Goal: Task Accomplishment & Management: Use online tool/utility

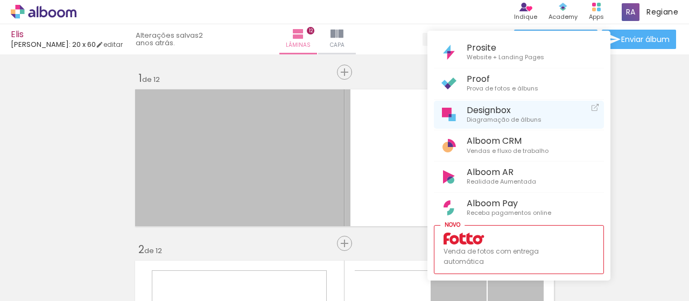
click at [511, 111] on span "Designbox" at bounding box center [504, 110] width 75 height 10
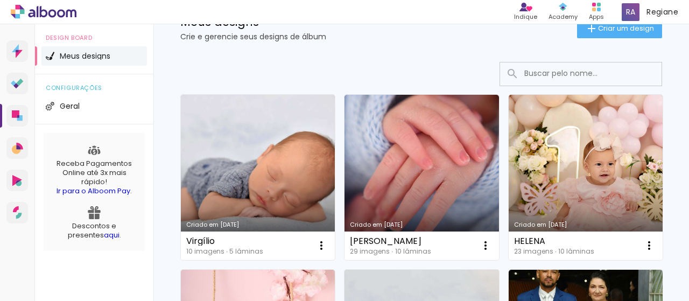
scroll to position [108, 0]
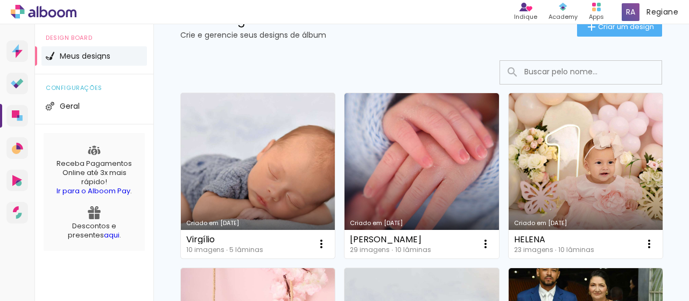
click at [234, 197] on link "Criado em [DATE]" at bounding box center [258, 175] width 154 height 165
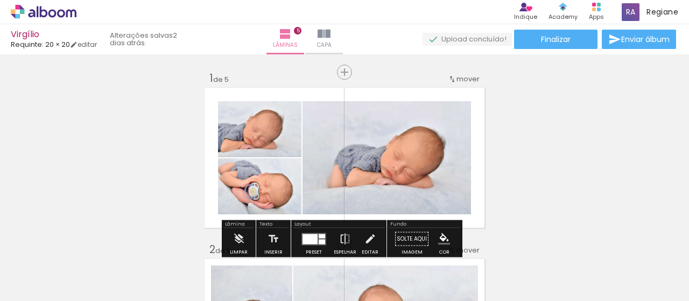
click at [54, 267] on iron-icon at bounding box center [55, 268] width 9 height 9
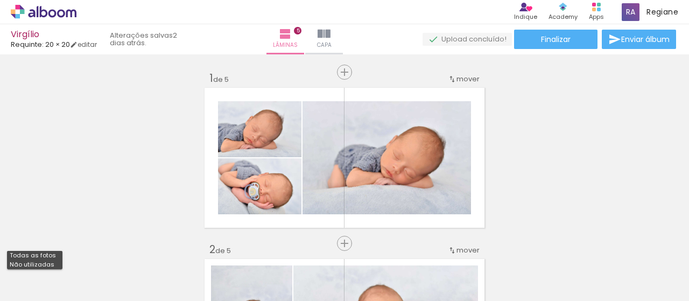
click at [0, 0] on slot "Não utilizadas" at bounding box center [0, 0] width 0 height 0
type input "Não utilizadas"
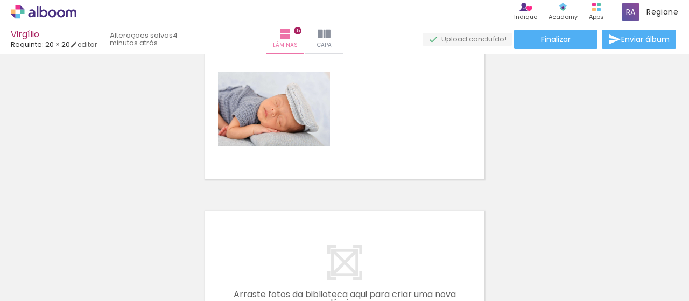
scroll to position [728, 0]
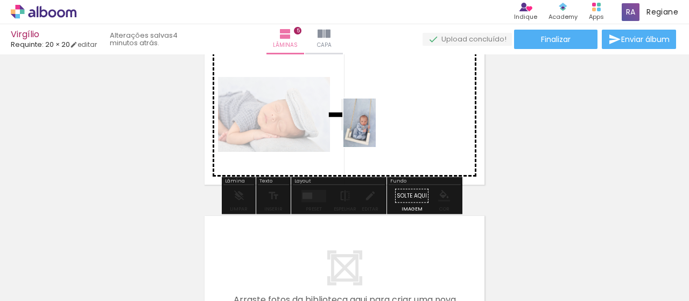
drag, startPoint x: 533, startPoint y: 268, endPoint x: 373, endPoint y: 128, distance: 212.2
click at [373, 128] on quentale-workspace at bounding box center [344, 150] width 689 height 301
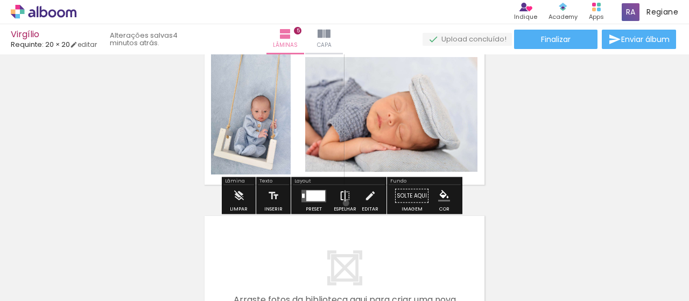
click at [344, 202] on iron-icon at bounding box center [345, 196] width 12 height 22
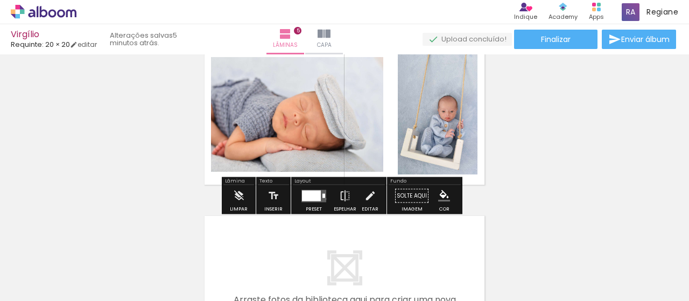
click at [324, 198] on div at bounding box center [313, 196] width 29 height 22
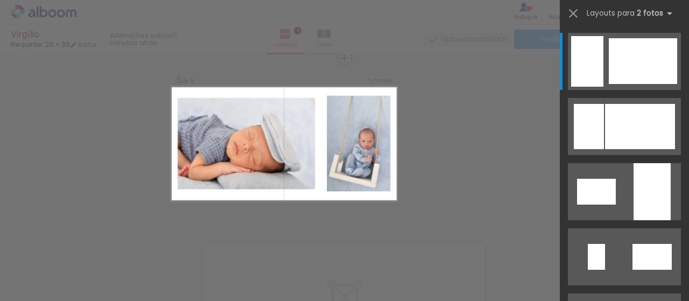
scroll to position [698, 0]
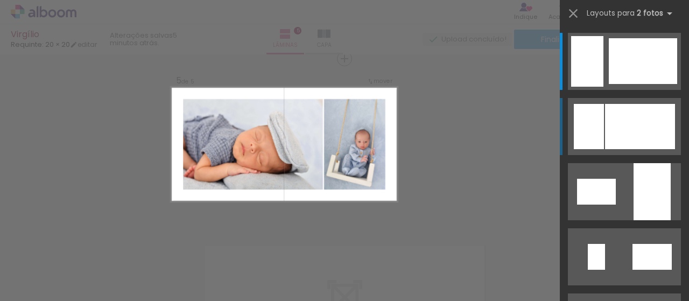
click at [621, 84] on div at bounding box center [643, 61] width 68 height 46
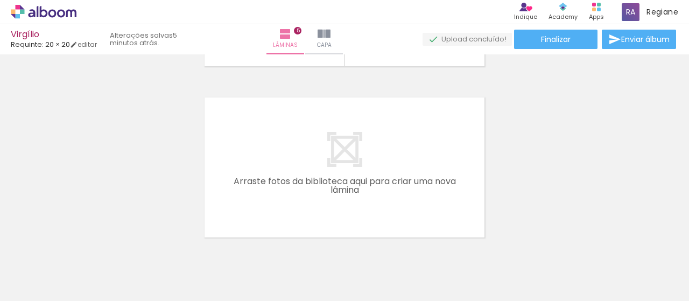
scroll to position [890, 0]
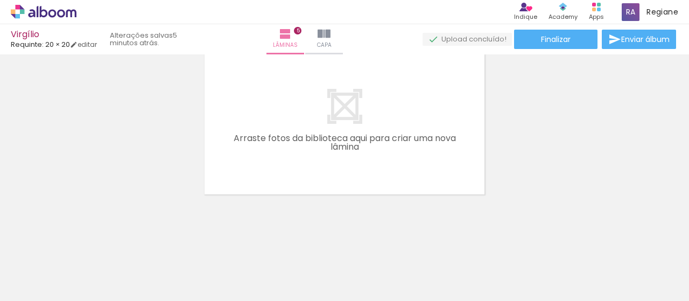
click at [86, 243] on iron-icon at bounding box center [84, 242] width 11 height 11
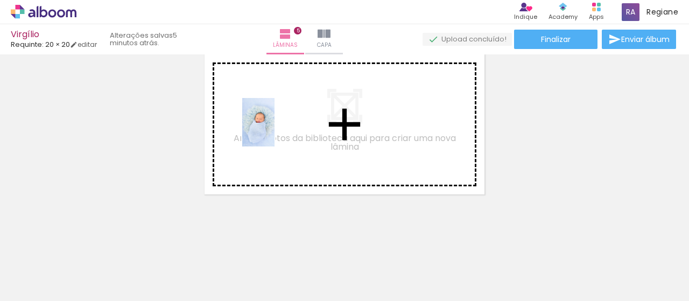
drag, startPoint x: 105, startPoint y: 268, endPoint x: 242, endPoint y: 187, distance: 159.3
click at [273, 132] on quentale-workspace at bounding box center [344, 150] width 689 height 301
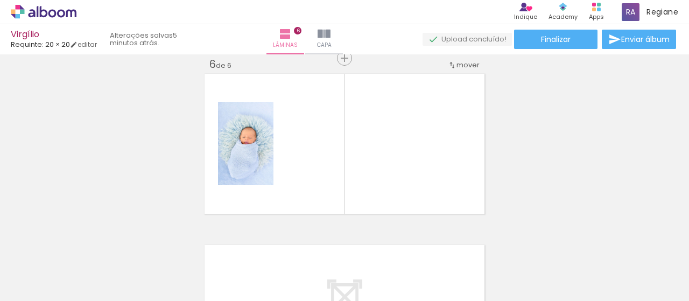
scroll to position [870, 0]
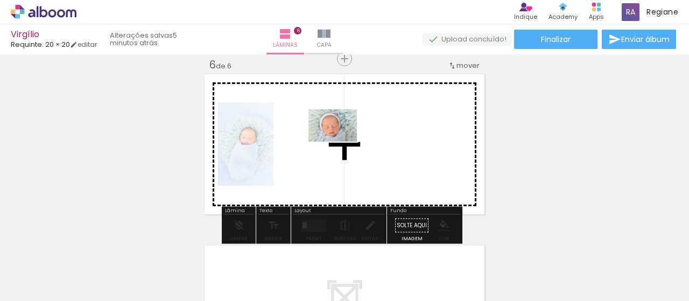
drag, startPoint x: 177, startPoint y: 268, endPoint x: 341, endPoint y: 142, distance: 207.0
click at [341, 142] on quentale-workspace at bounding box center [344, 150] width 689 height 301
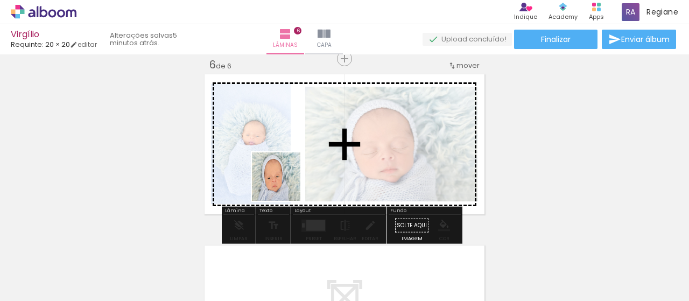
drag, startPoint x: 174, startPoint y: 271, endPoint x: 344, endPoint y: 149, distance: 208.3
click at [344, 149] on quentale-workspace at bounding box center [344, 150] width 689 height 301
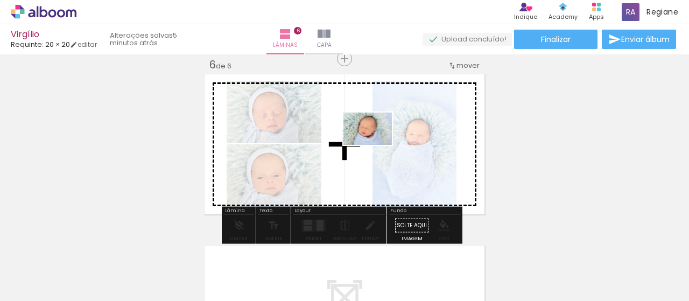
drag, startPoint x: 106, startPoint y: 271, endPoint x: 376, endPoint y: 145, distance: 297.8
click at [376, 145] on quentale-workspace at bounding box center [344, 150] width 689 height 301
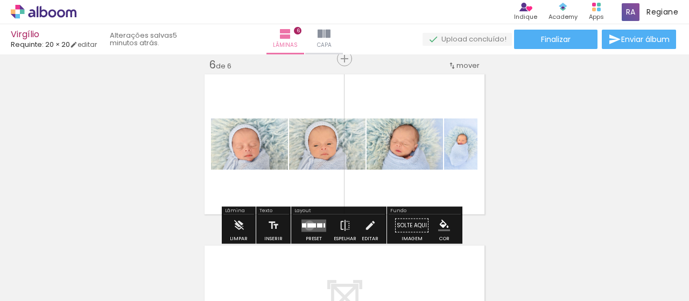
click at [308, 225] on div at bounding box center [312, 225] width 9 height 4
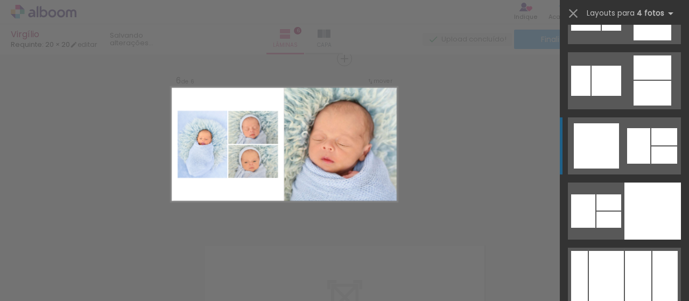
scroll to position [3500, 0]
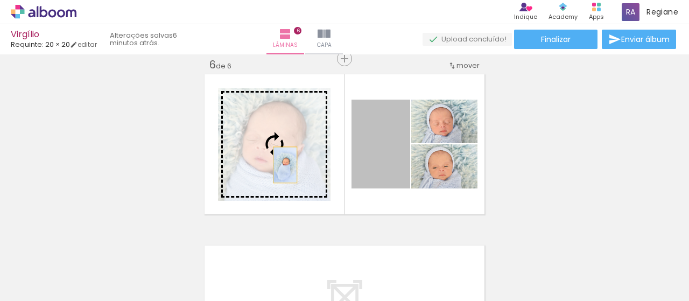
drag, startPoint x: 384, startPoint y: 165, endPoint x: 281, endPoint y: 165, distance: 103.4
click at [0, 0] on slot at bounding box center [0, 0] width 0 height 0
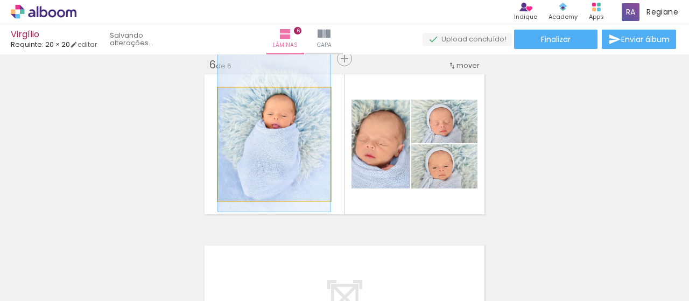
drag, startPoint x: 272, startPoint y: 164, endPoint x: 273, endPoint y: 147, distance: 17.2
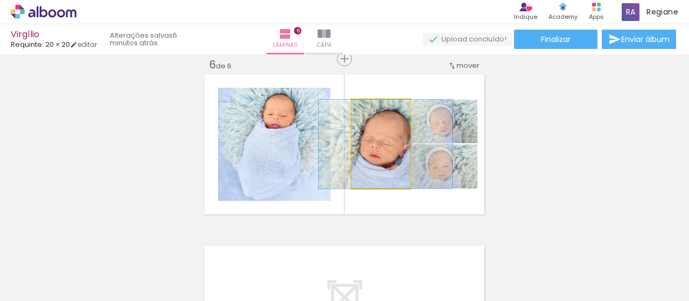
drag, startPoint x: 379, startPoint y: 166, endPoint x: 383, endPoint y: 162, distance: 6.5
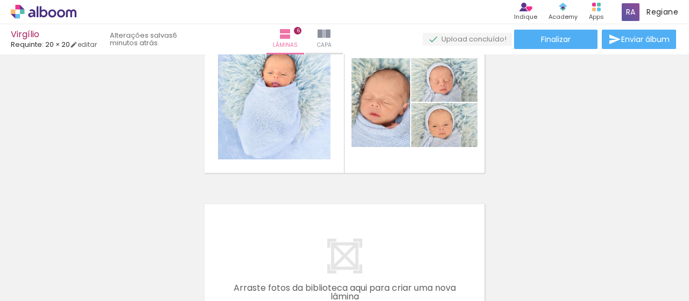
scroll to position [1031, 0]
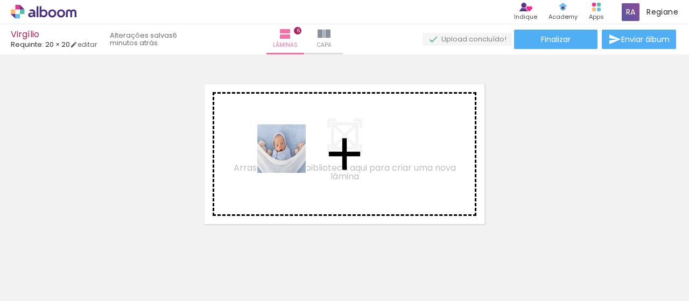
drag, startPoint x: 175, startPoint y: 266, endPoint x: 290, endPoint y: 157, distance: 158.5
click at [290, 157] on quentale-workspace at bounding box center [344, 150] width 689 height 301
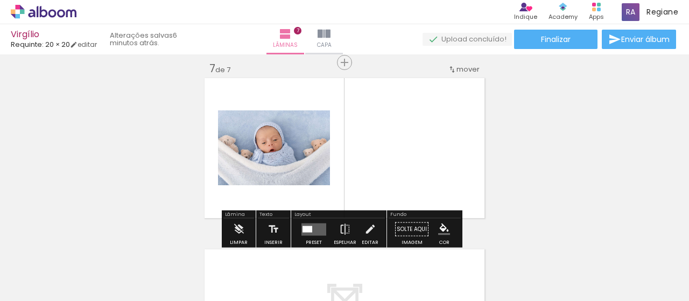
scroll to position [1041, 0]
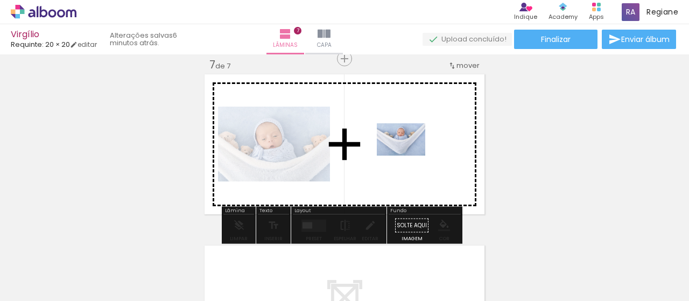
drag, startPoint x: 121, startPoint y: 261, endPoint x: 409, endPoint y: 156, distance: 307.3
click at [409, 156] on quentale-workspace at bounding box center [344, 150] width 689 height 301
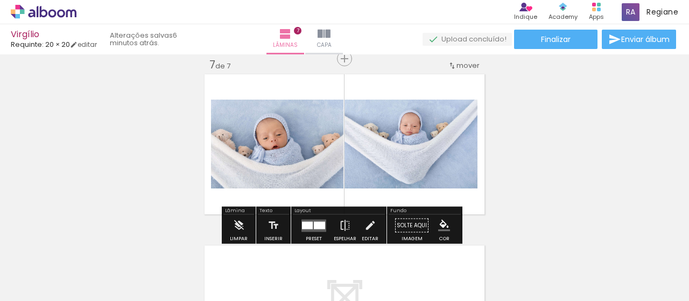
click at [314, 222] on div at bounding box center [319, 225] width 11 height 8
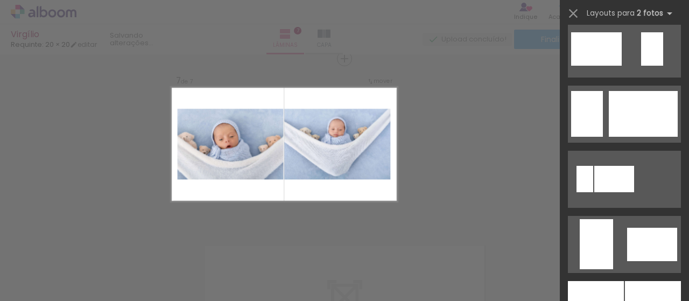
scroll to position [2639, 0]
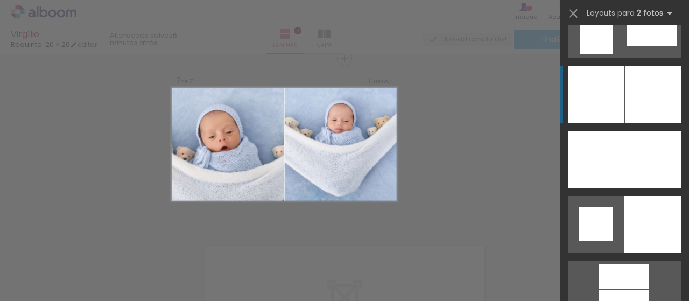
click at [633, 90] on div at bounding box center [653, 94] width 56 height 57
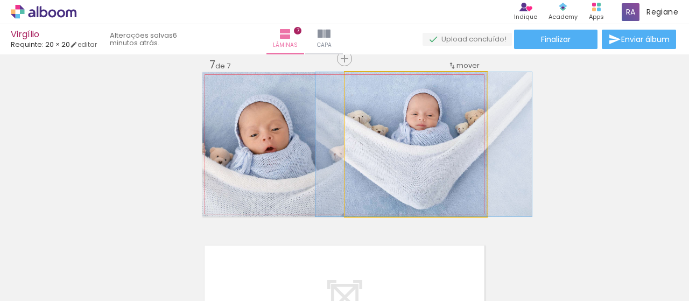
drag, startPoint x: 374, startPoint y: 165, endPoint x: 382, endPoint y: 161, distance: 9.2
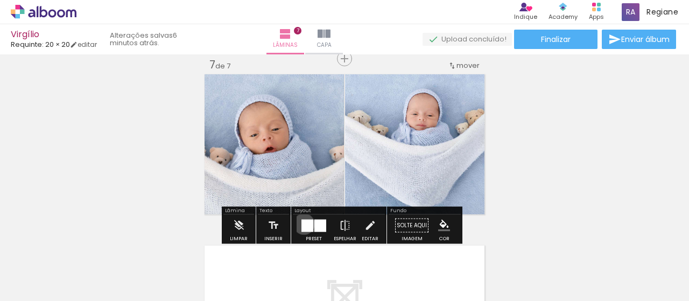
click at [302, 223] on div at bounding box center [308, 225] width 12 height 12
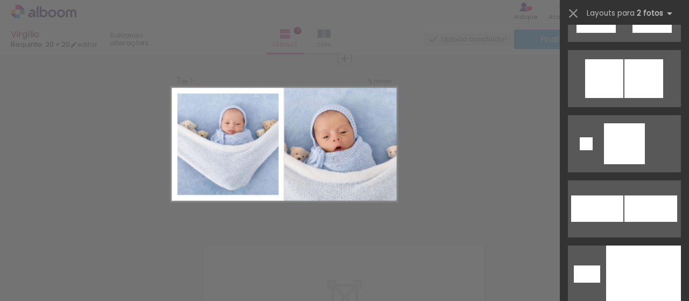
scroll to position [3533, 0]
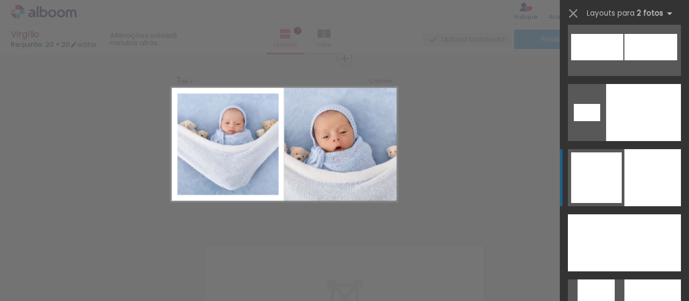
click at [624, 141] on div at bounding box center [643, 112] width 75 height 57
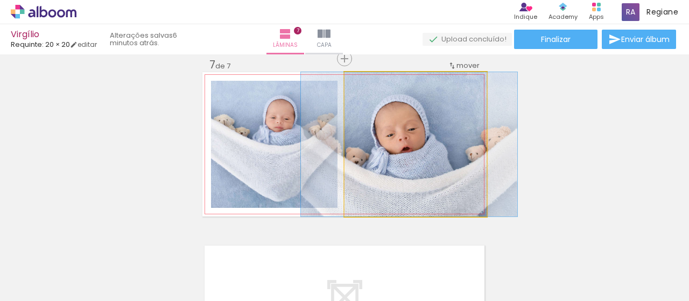
drag, startPoint x: 463, startPoint y: 175, endPoint x: 457, endPoint y: 173, distance: 6.8
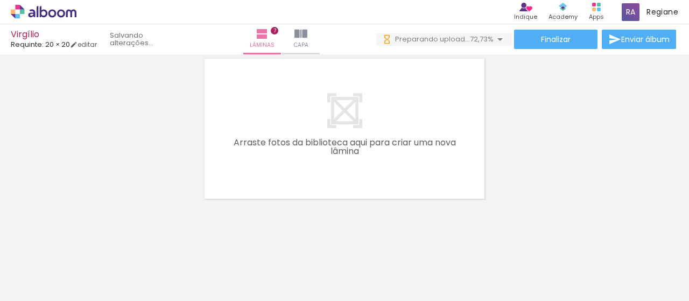
scroll to position [0, 0]
click at [86, 244] on iron-icon at bounding box center [84, 242] width 11 height 11
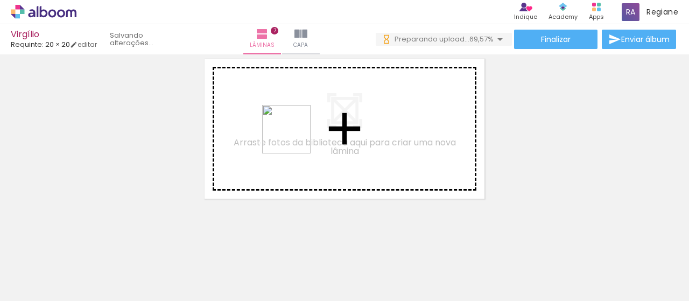
drag, startPoint x: 303, startPoint y: 271, endPoint x: 295, endPoint y: 135, distance: 136.0
click at [295, 135] on quentale-workspace at bounding box center [344, 150] width 689 height 301
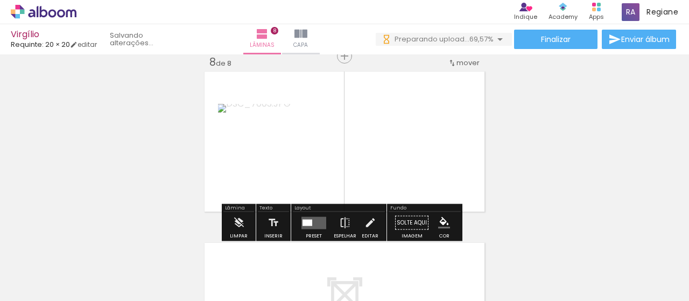
scroll to position [1212, 0]
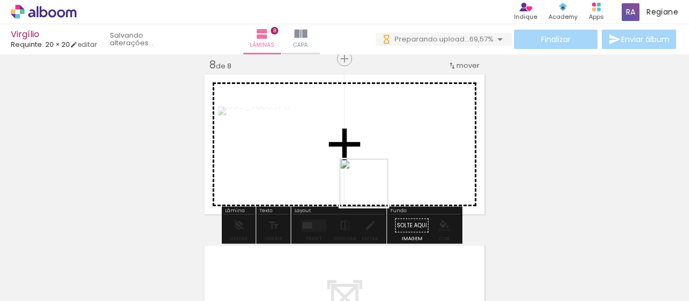
drag, startPoint x: 303, startPoint y: 275, endPoint x: 396, endPoint y: 165, distance: 144.0
click at [396, 165] on quentale-workspace at bounding box center [344, 150] width 689 height 301
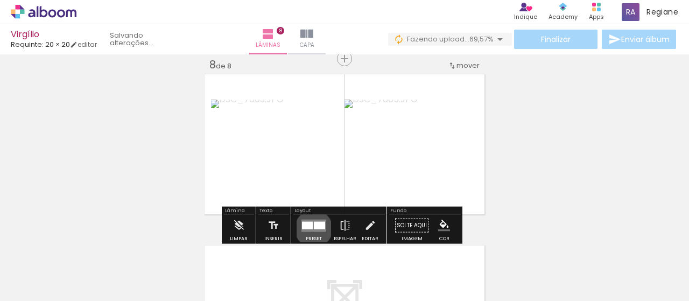
click at [314, 228] on div at bounding box center [319, 225] width 11 height 8
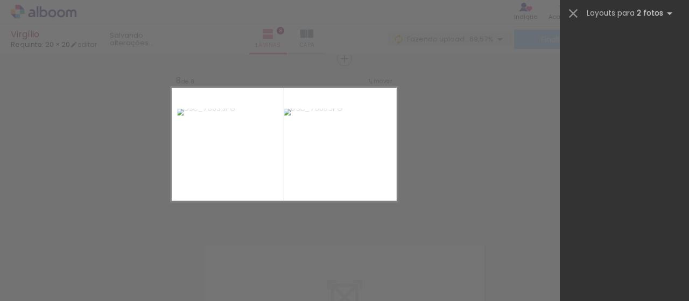
scroll to position [1335, 0]
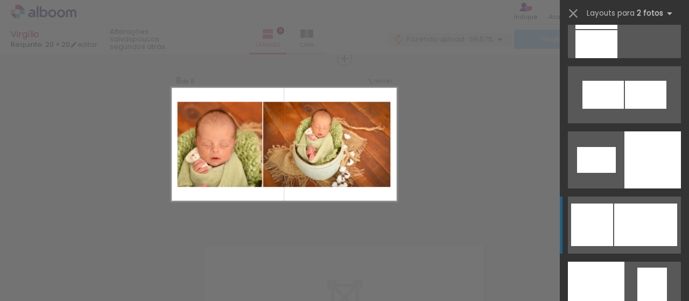
click at [625, 219] on div at bounding box center [645, 225] width 63 height 43
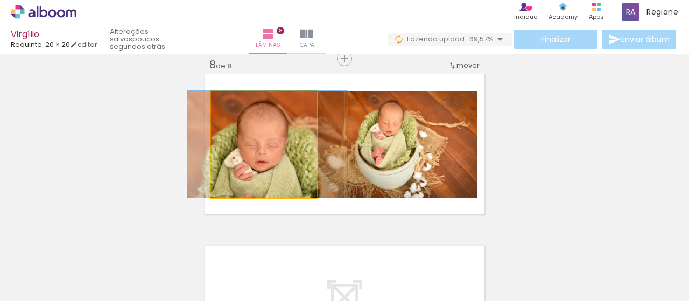
drag, startPoint x: 280, startPoint y: 159, endPoint x: 283, endPoint y: 122, distance: 36.8
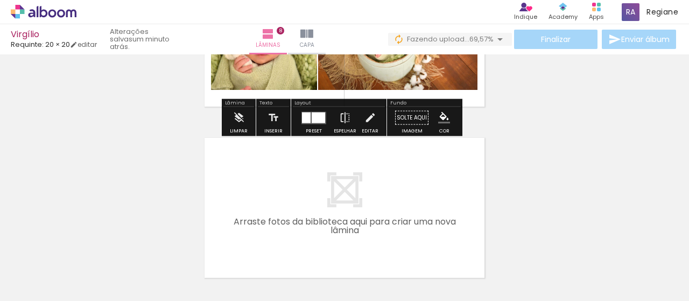
scroll to position [1374, 0]
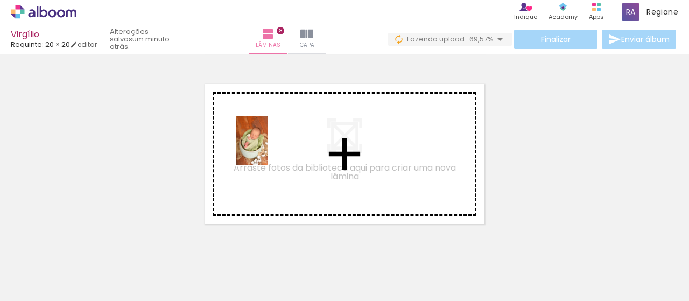
drag, startPoint x: 293, startPoint y: 262, endPoint x: 268, endPoint y: 149, distance: 116.3
click at [268, 149] on quentale-workspace at bounding box center [344, 150] width 689 height 301
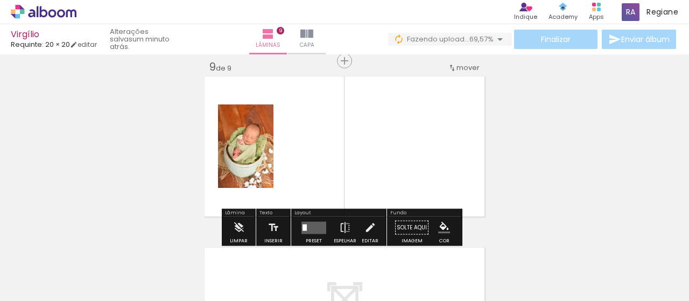
scroll to position [1383, 0]
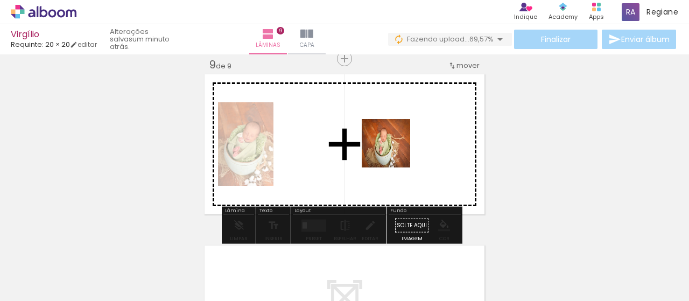
drag, startPoint x: 309, startPoint y: 264, endPoint x: 395, endPoint y: 150, distance: 143.0
click at [395, 150] on quentale-workspace at bounding box center [344, 150] width 689 height 301
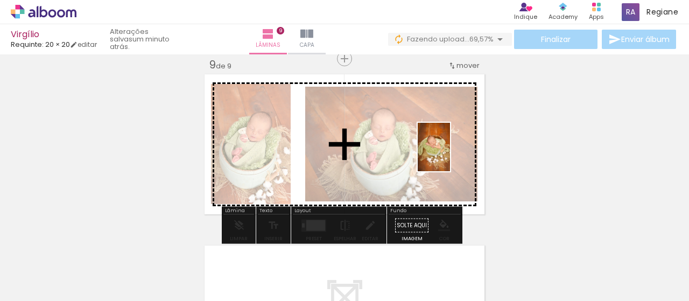
drag, startPoint x: 226, startPoint y: 271, endPoint x: 450, endPoint y: 155, distance: 252.2
click at [450, 155] on quentale-workspace at bounding box center [344, 150] width 689 height 301
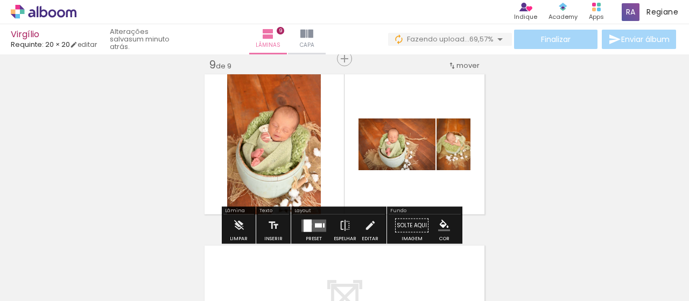
click at [309, 223] on div at bounding box center [308, 225] width 8 height 12
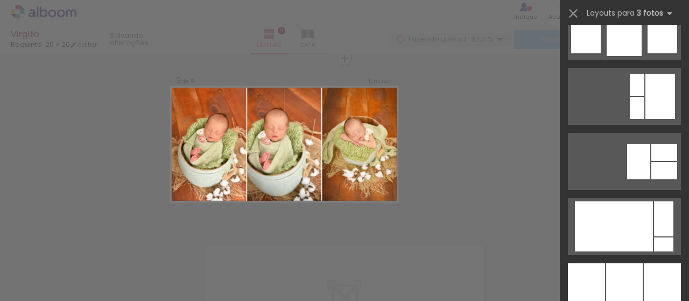
scroll to position [6139, 0]
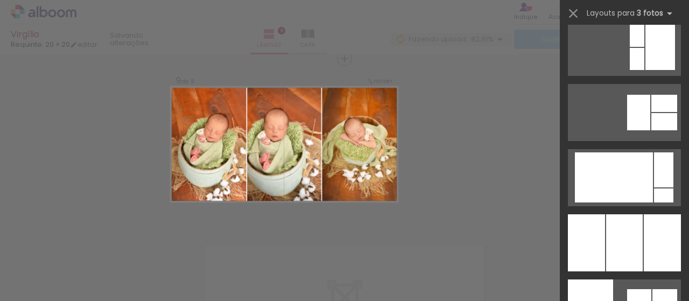
click at [628, 245] on div at bounding box center [624, 242] width 37 height 57
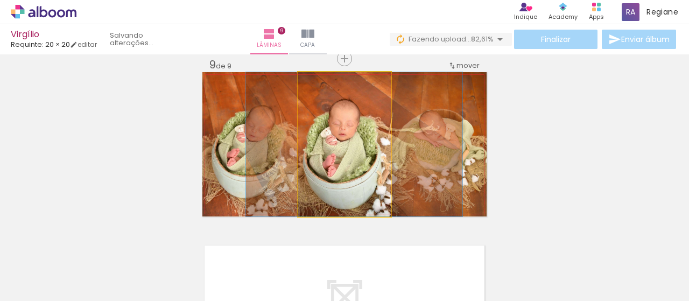
drag, startPoint x: 330, startPoint y: 166, endPoint x: 339, endPoint y: 163, distance: 10.2
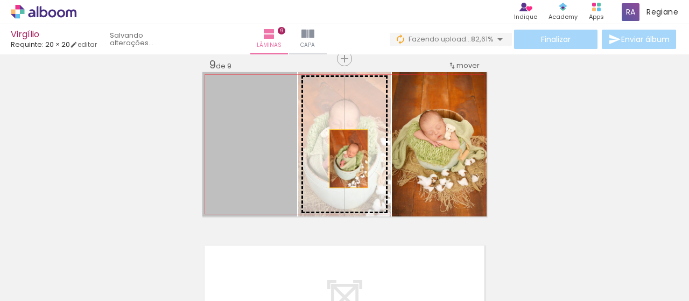
drag, startPoint x: 242, startPoint y: 167, endPoint x: 353, endPoint y: 156, distance: 112.0
click at [0, 0] on slot at bounding box center [0, 0] width 0 height 0
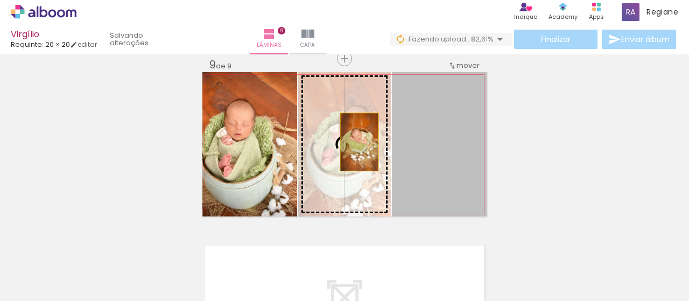
drag, startPoint x: 442, startPoint y: 141, endPoint x: 354, endPoint y: 142, distance: 87.8
click at [0, 0] on slot at bounding box center [0, 0] width 0 height 0
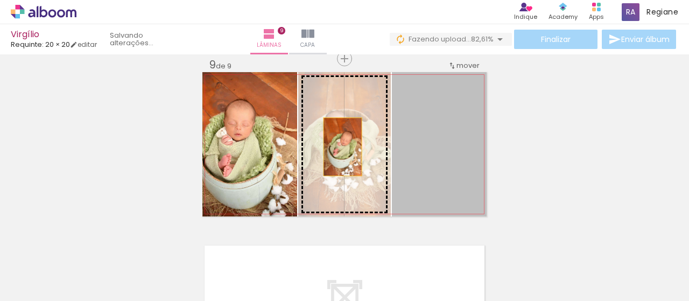
drag, startPoint x: 427, startPoint y: 145, endPoint x: 341, endPoint y: 146, distance: 85.6
click at [0, 0] on slot at bounding box center [0, 0] width 0 height 0
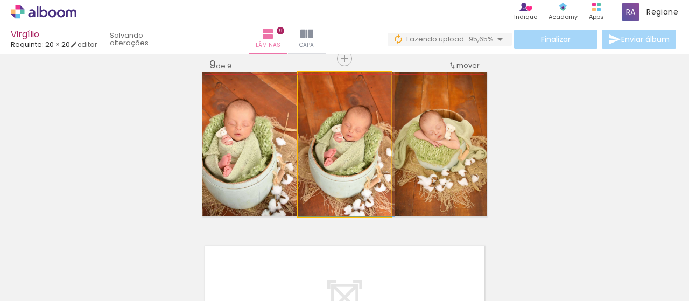
drag, startPoint x: 362, startPoint y: 146, endPoint x: 370, endPoint y: 144, distance: 8.2
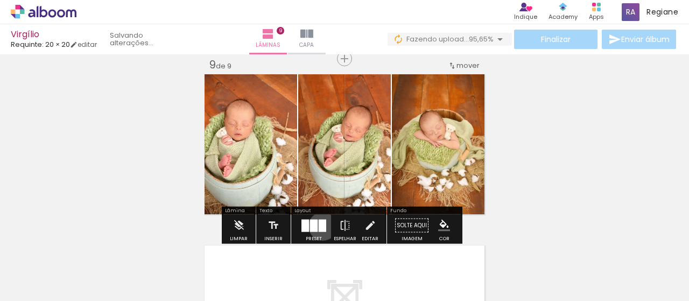
click at [320, 226] on div at bounding box center [323, 225] width 8 height 12
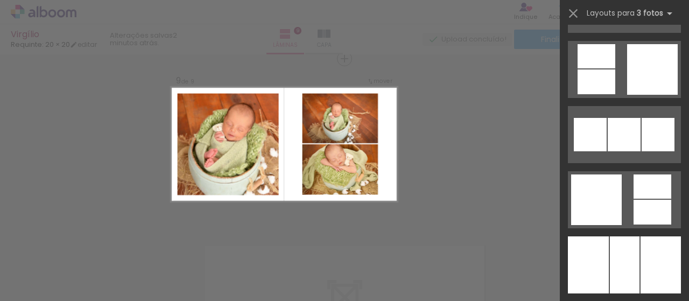
scroll to position [8044, 0]
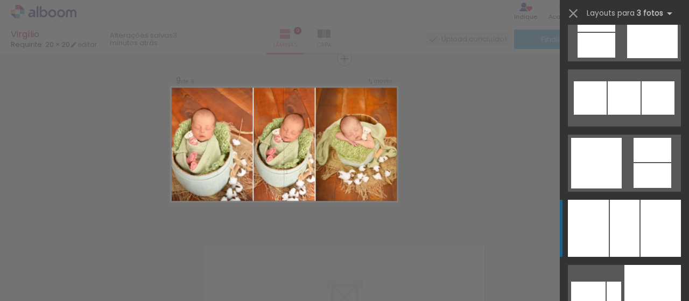
click at [635, 61] on quentale-layouter at bounding box center [624, 32] width 113 height 57
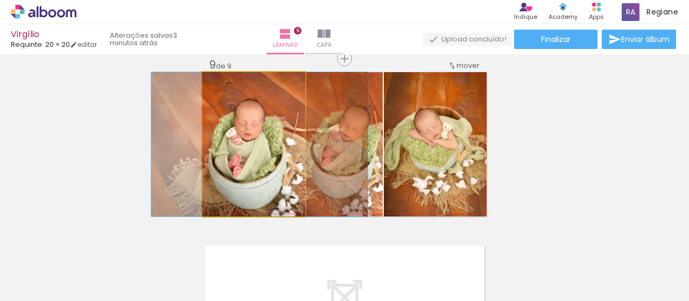
drag, startPoint x: 269, startPoint y: 164, endPoint x: 353, endPoint y: 179, distance: 85.4
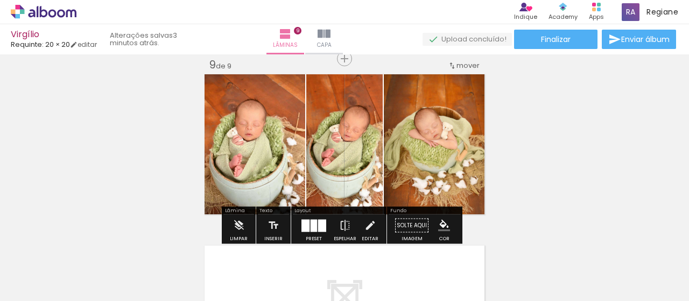
click at [320, 223] on div at bounding box center [322, 225] width 8 height 12
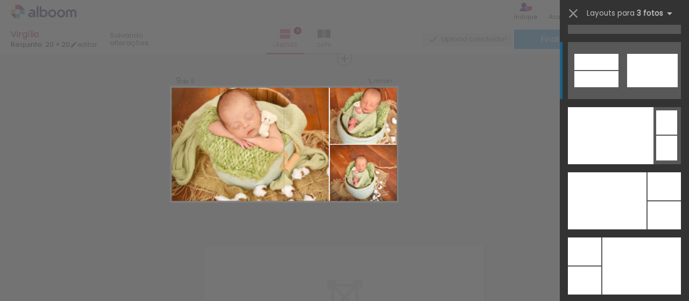
scroll to position [13165, 0]
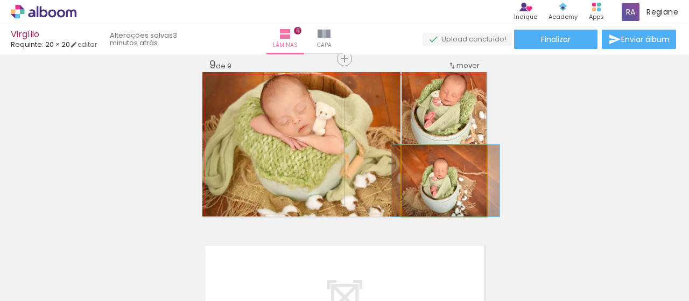
drag, startPoint x: 452, startPoint y: 171, endPoint x: 452, endPoint y: 157, distance: 14.0
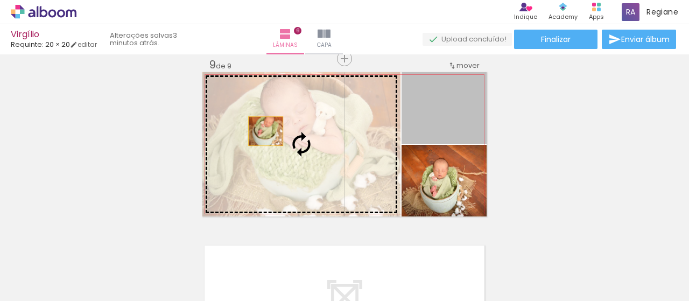
drag, startPoint x: 451, startPoint y: 117, endPoint x: 262, endPoint y: 131, distance: 189.5
click at [0, 0] on slot at bounding box center [0, 0] width 0 height 0
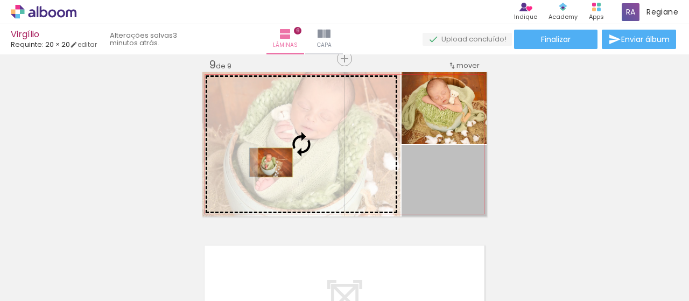
drag, startPoint x: 453, startPoint y: 193, endPoint x: 271, endPoint y: 162, distance: 184.6
click at [0, 0] on slot at bounding box center [0, 0] width 0 height 0
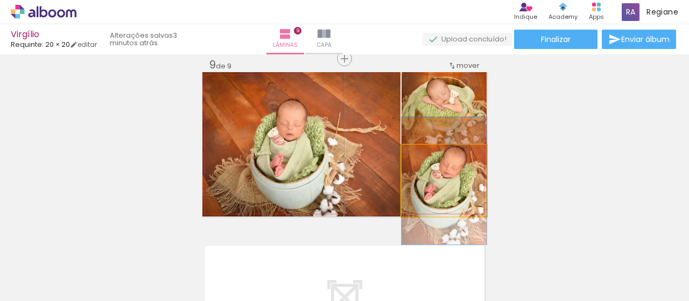
click at [451, 187] on quentale-photo at bounding box center [444, 181] width 85 height 72
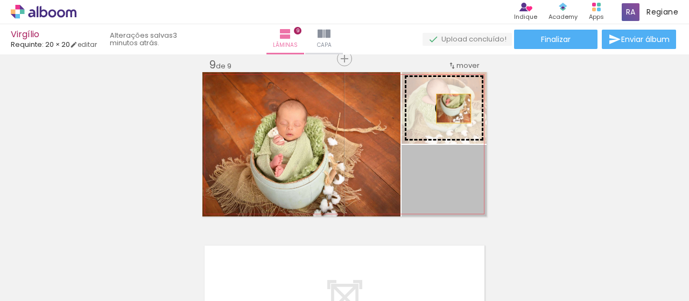
drag, startPoint x: 455, startPoint y: 187, endPoint x: 452, endPoint y: 99, distance: 87.8
click at [0, 0] on slot at bounding box center [0, 0] width 0 height 0
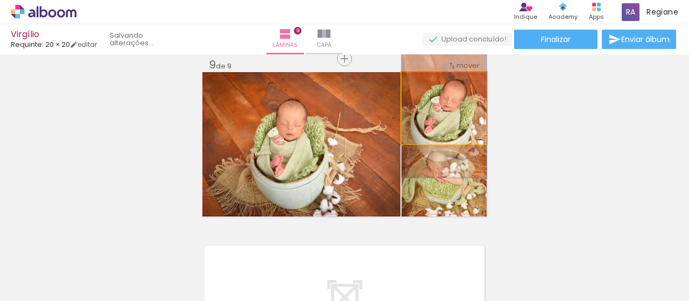
drag, startPoint x: 456, startPoint y: 120, endPoint x: 456, endPoint y: 126, distance: 5.9
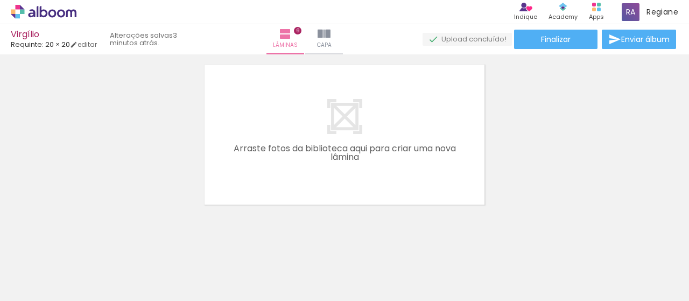
scroll to position [1575, 0]
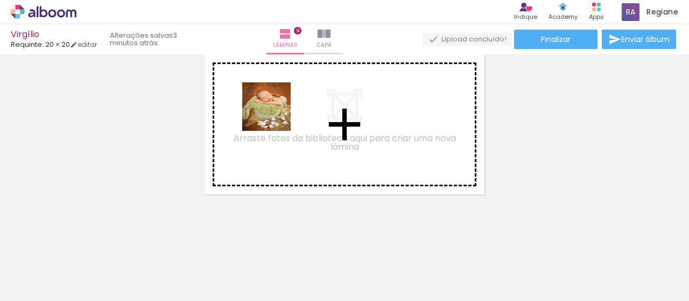
drag, startPoint x: 174, startPoint y: 269, endPoint x: 275, endPoint y: 115, distance: 184.0
click at [275, 115] on quentale-workspace at bounding box center [344, 150] width 689 height 301
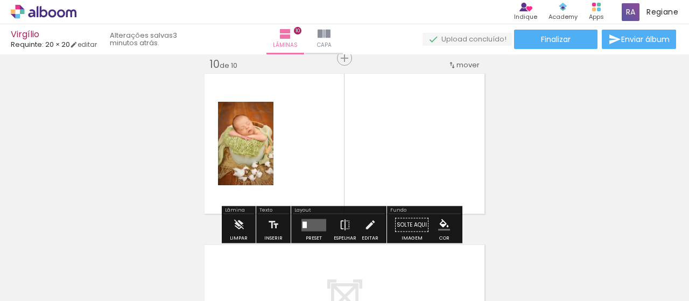
scroll to position [1555, 0]
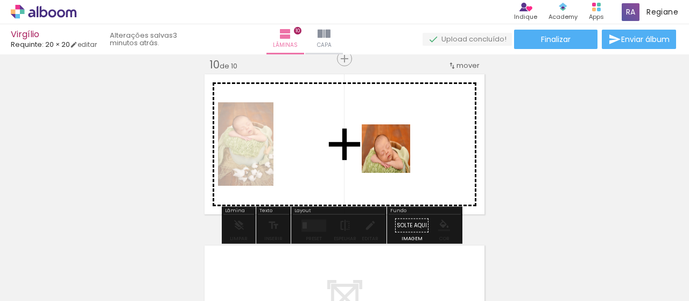
drag, startPoint x: 106, startPoint y: 267, endPoint x: 409, endPoint y: 152, distance: 324.0
click at [409, 152] on quentale-workspace at bounding box center [344, 150] width 689 height 301
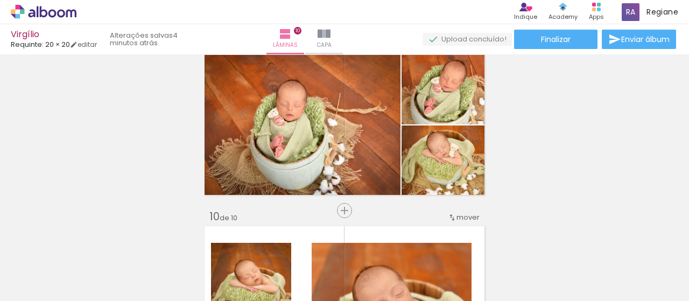
scroll to position [1339, 0]
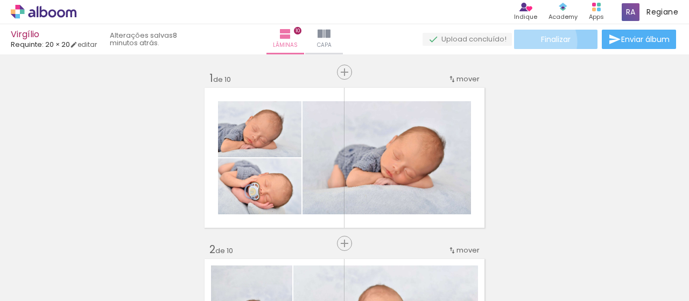
click at [535, 41] on paper-button "Finalizar" at bounding box center [555, 39] width 83 height 19
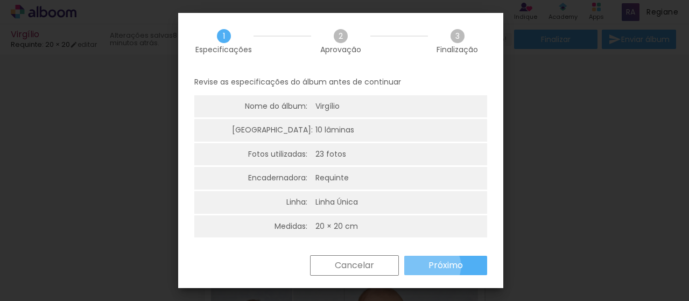
click at [0, 0] on slot "Próximo" at bounding box center [0, 0] width 0 height 0
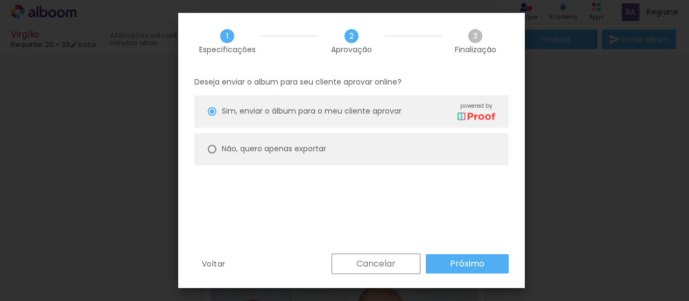
click at [211, 116] on div at bounding box center [212, 111] width 9 height 9
type paper-radio-button "on"
click at [0, 0] on slot "Próximo" at bounding box center [0, 0] width 0 height 0
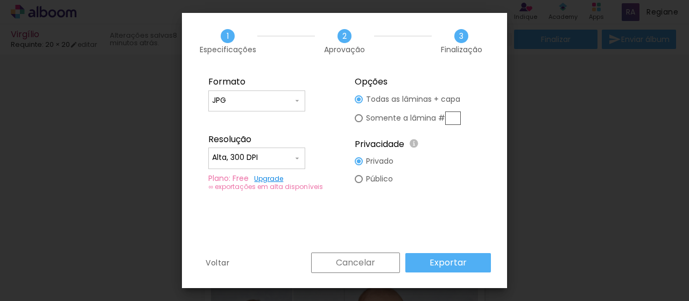
type input "Alta, 300 DPI"
click at [0, 0] on slot "Exportar" at bounding box center [0, 0] width 0 height 0
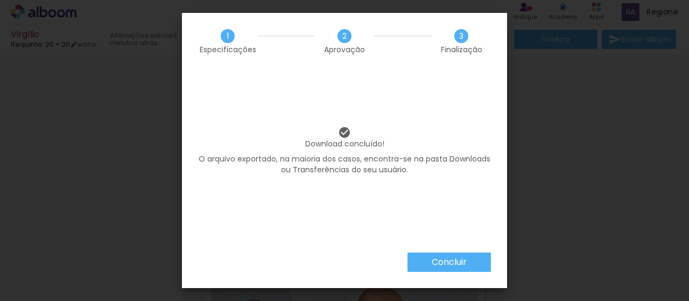
click at [0, 0] on slot "Concluir" at bounding box center [0, 0] width 0 height 0
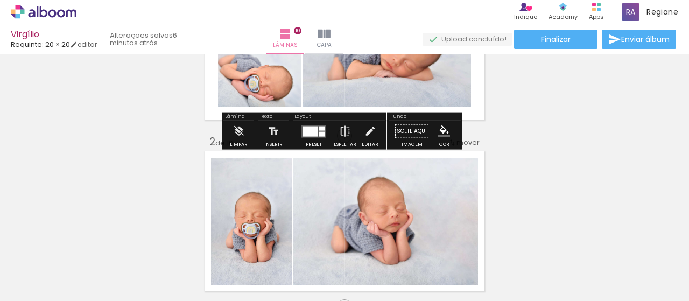
scroll to position [269, 0]
